Goal: Obtain resource: Obtain resource

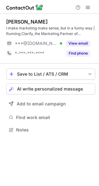
scroll to position [125, 99]
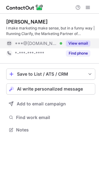
click at [84, 38] on div "View email" at bounding box center [76, 43] width 28 height 10
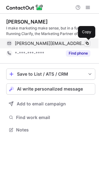
click at [85, 45] on span at bounding box center [87, 43] width 5 height 5
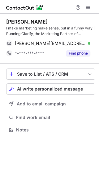
scroll to position [125, 99]
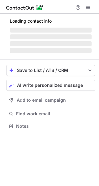
scroll to position [129, 99]
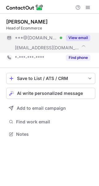
click at [86, 37] on button "View email" at bounding box center [78, 38] width 24 height 6
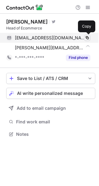
click at [88, 38] on span at bounding box center [87, 37] width 5 height 5
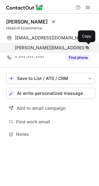
click at [86, 46] on span at bounding box center [87, 47] width 5 height 5
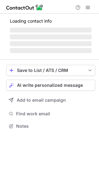
scroll to position [135, 99]
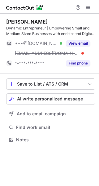
click at [82, 40] on button "View email" at bounding box center [78, 43] width 24 height 6
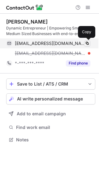
click at [86, 45] on span at bounding box center [87, 43] width 5 height 5
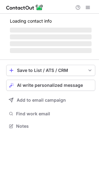
scroll to position [149, 99]
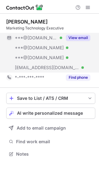
scroll to position [149, 99]
click at [78, 38] on button "View email" at bounding box center [78, 38] width 24 height 6
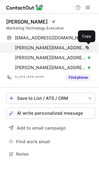
click at [85, 48] on span at bounding box center [87, 47] width 5 height 5
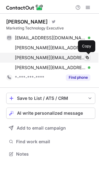
click at [89, 59] on span at bounding box center [87, 57] width 5 height 5
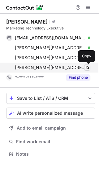
click at [84, 68] on button at bounding box center [87, 67] width 6 height 6
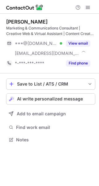
scroll to position [135, 99]
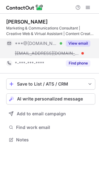
click at [78, 42] on button "View email" at bounding box center [78, 43] width 24 height 6
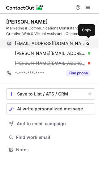
scroll to position [145, 99]
click at [85, 43] on span at bounding box center [87, 43] width 5 height 5
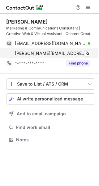
scroll to position [135, 99]
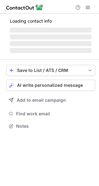
scroll to position [135, 99]
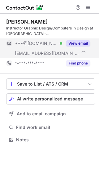
click at [84, 42] on button "View email" at bounding box center [78, 43] width 24 height 6
